Goal: Task Accomplishment & Management: Use online tool/utility

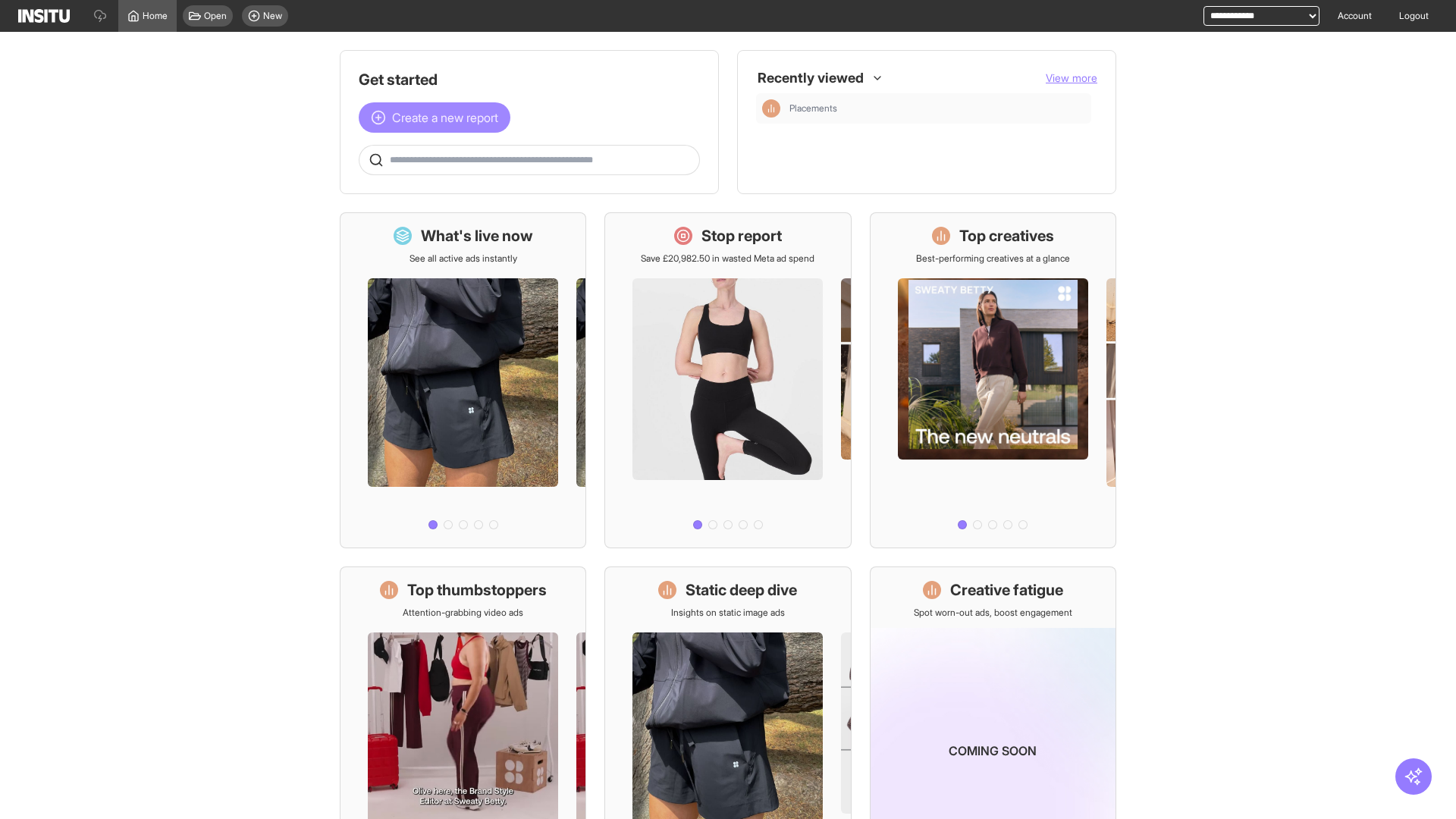
click at [438, 109] on span "Create a new report" at bounding box center [445, 118] width 106 height 18
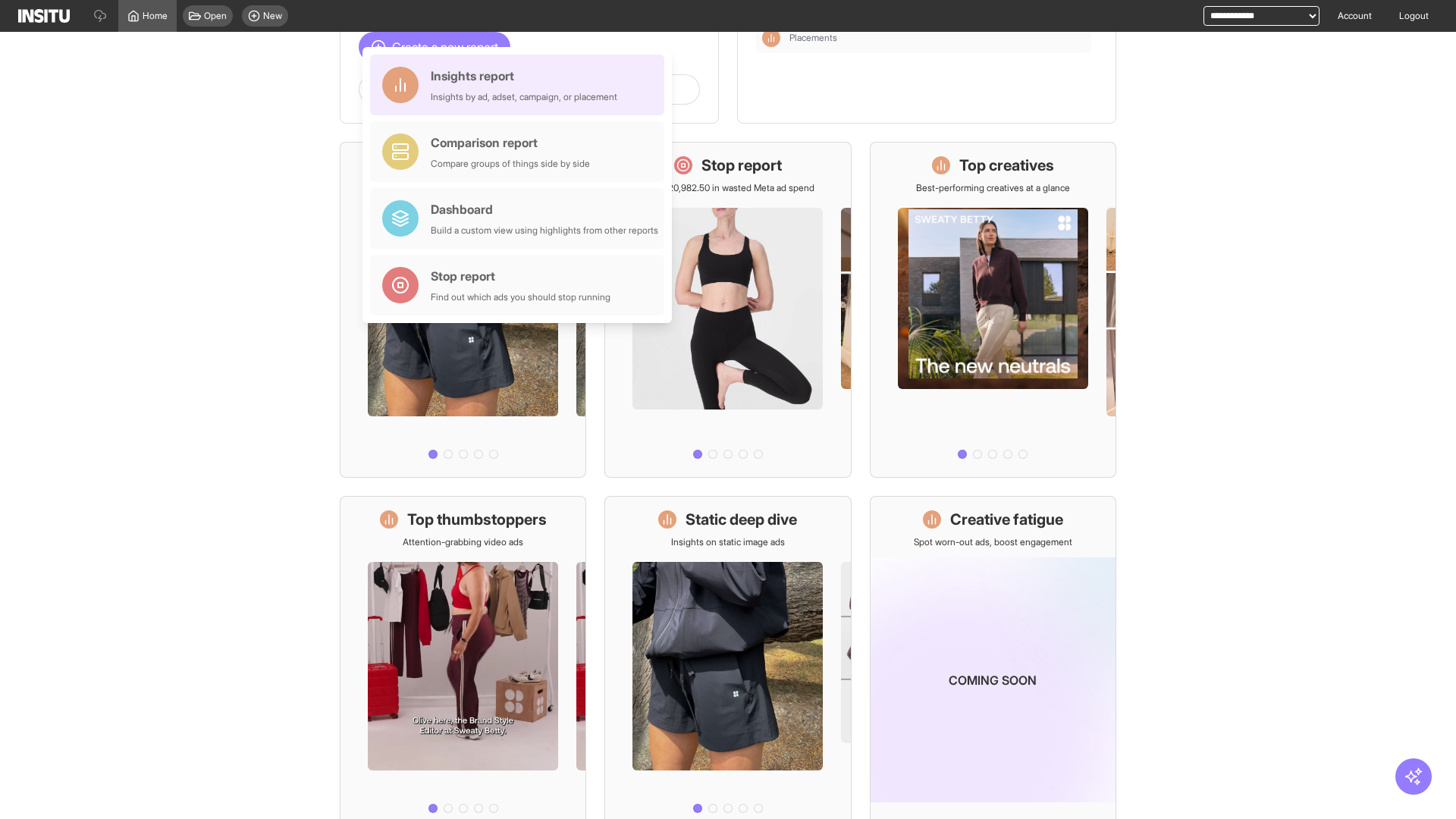
click at [521, 85] on div "Insights report Insights by ad, adset, campaign, or placement" at bounding box center [524, 85] width 186 height 37
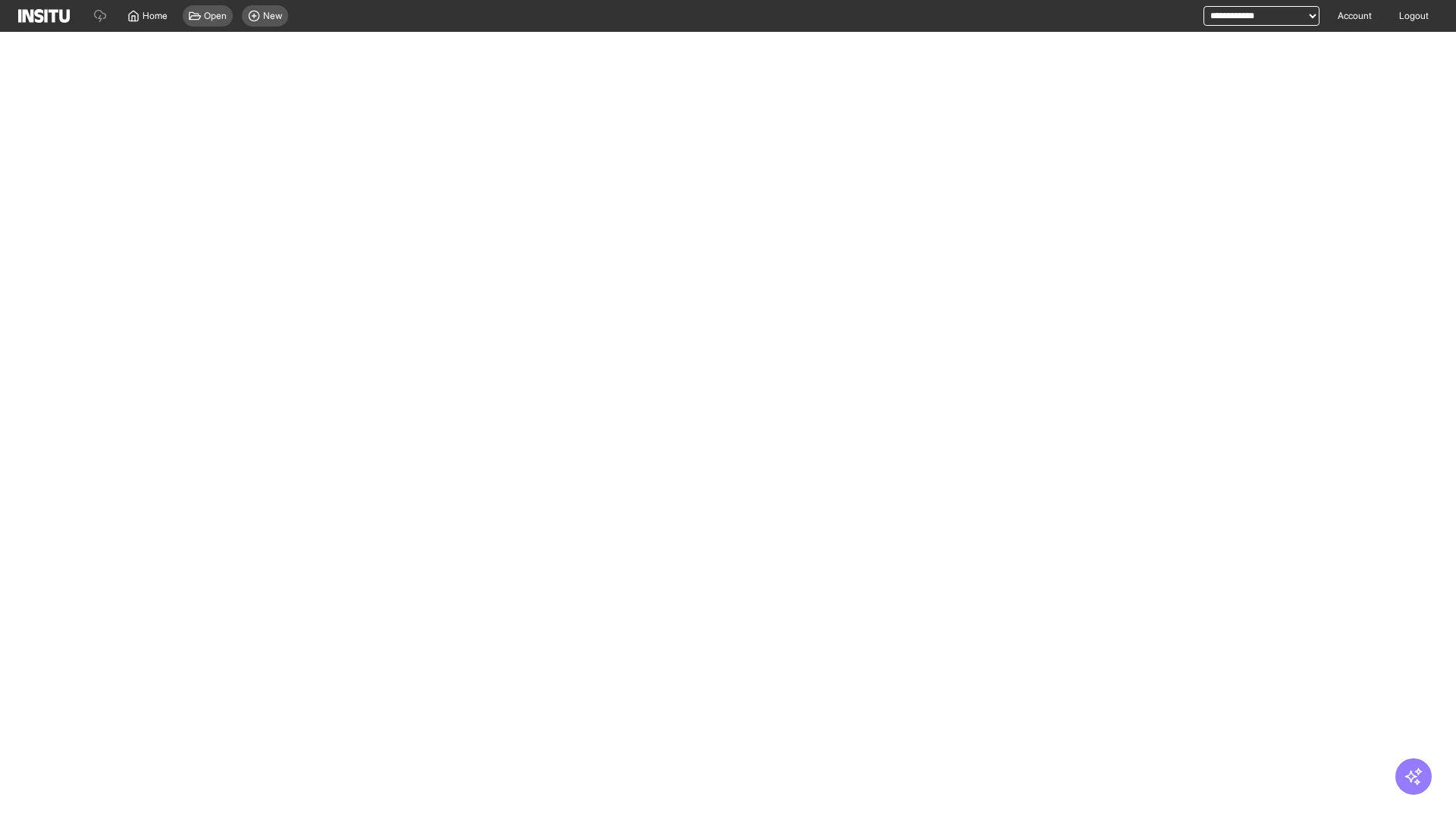
select select "**"
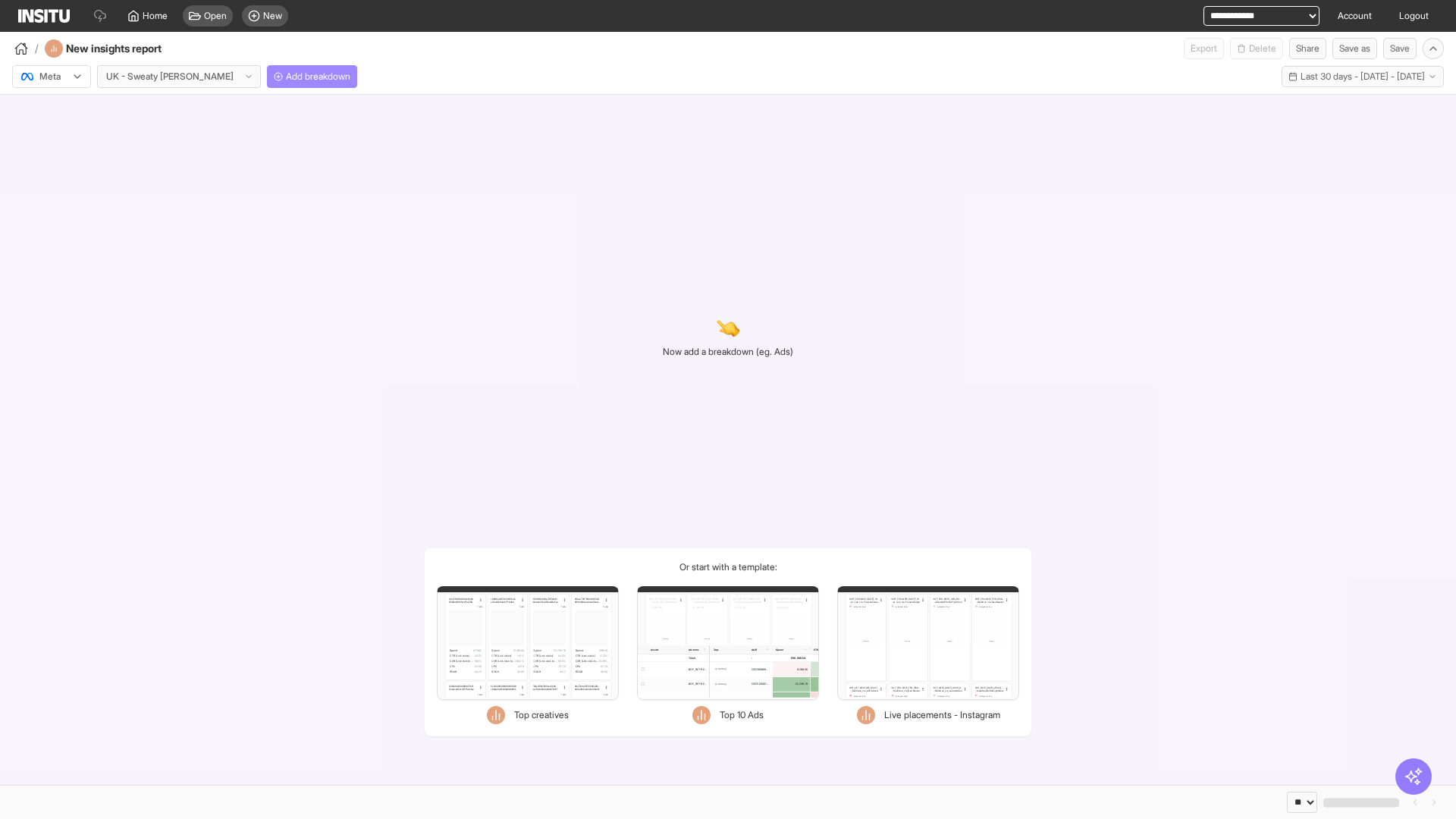
click at [286, 77] on span "Add breakdown" at bounding box center [318, 76] width 65 height 12
